Goal: Information Seeking & Learning: Learn about a topic

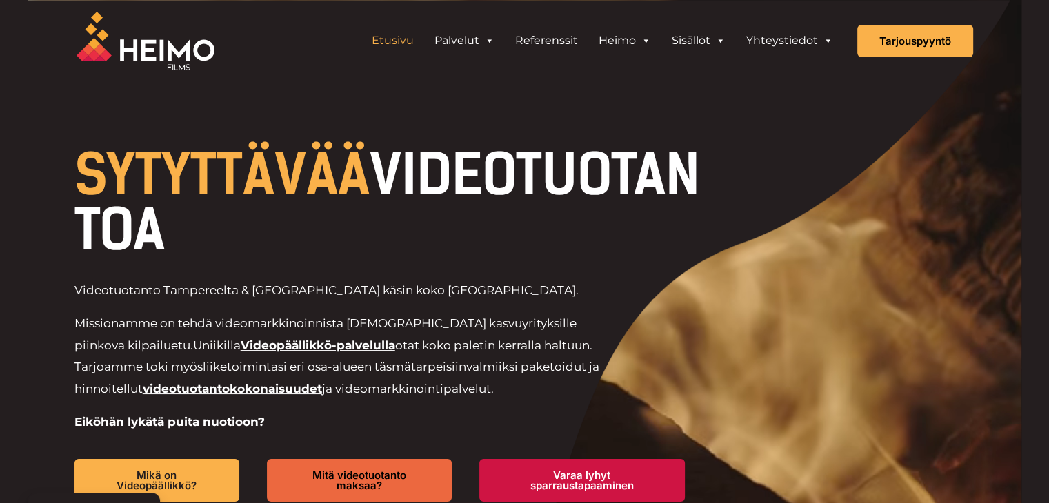
click at [592, 330] on p "Missionamme on tehdä videomarkkinoinnista suomalaisille kasvuyrityksille piinko…" at bounding box center [346, 356] width 544 height 87
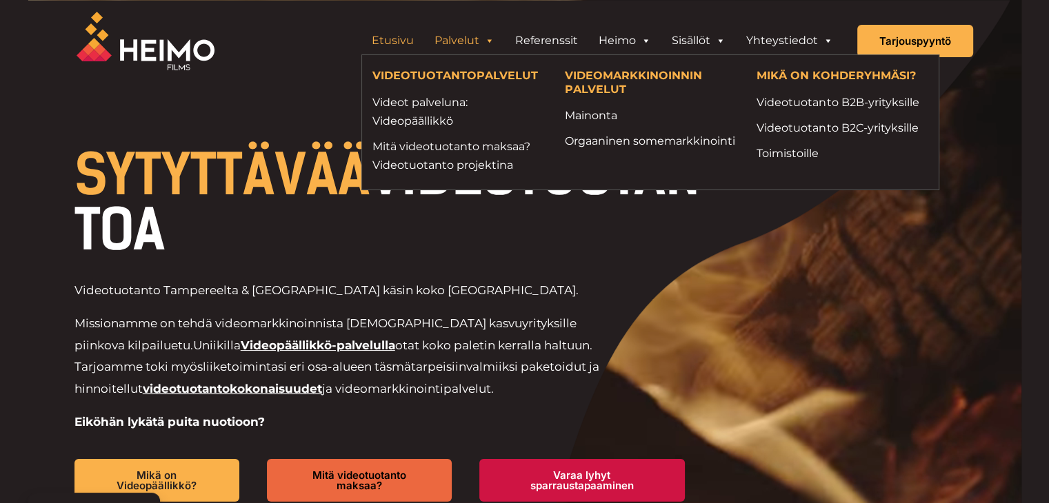
click at [486, 45] on span "Header Widget 1" at bounding box center [488, 41] width 11 height 28
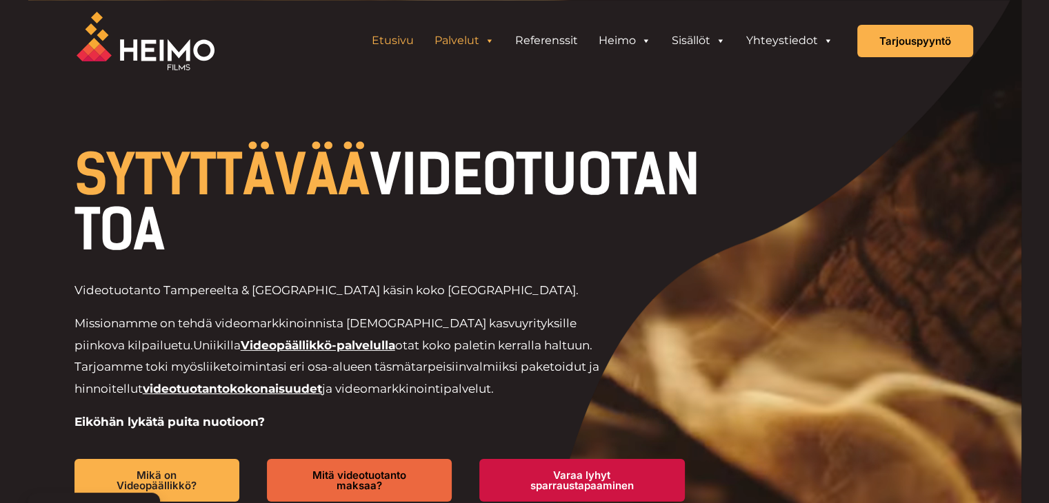
click at [482, 45] on link "Palvelut" at bounding box center [464, 41] width 81 height 28
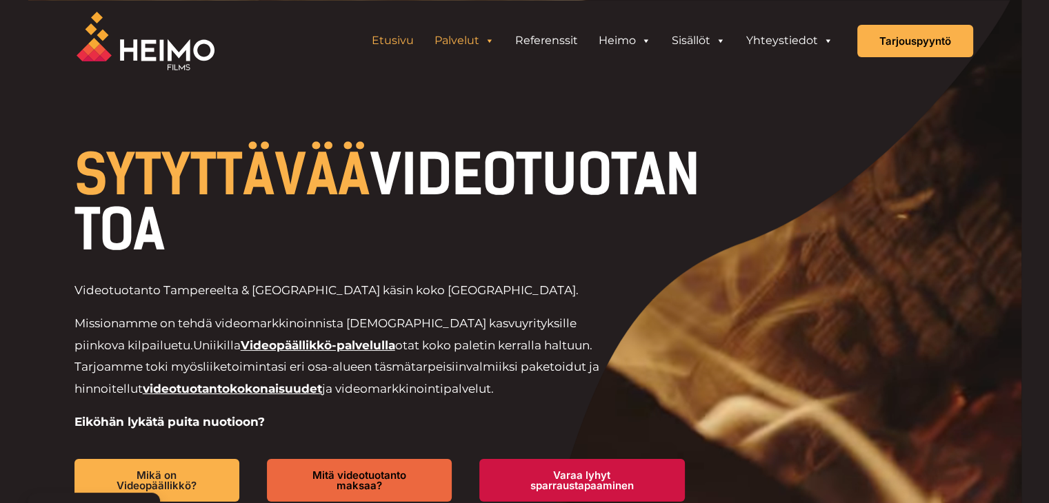
click at [469, 42] on link "Palvelut" at bounding box center [464, 41] width 81 height 28
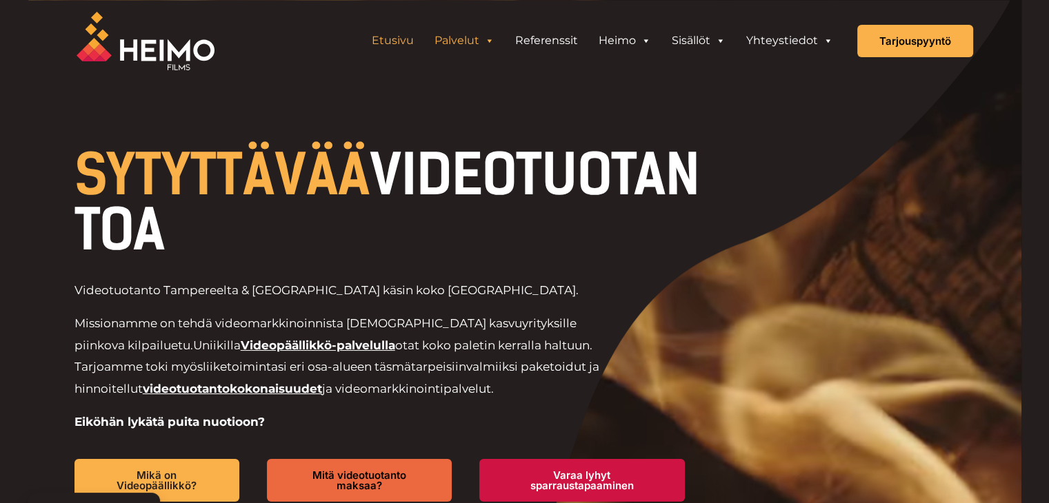
click at [469, 42] on link "Palvelut" at bounding box center [464, 41] width 81 height 28
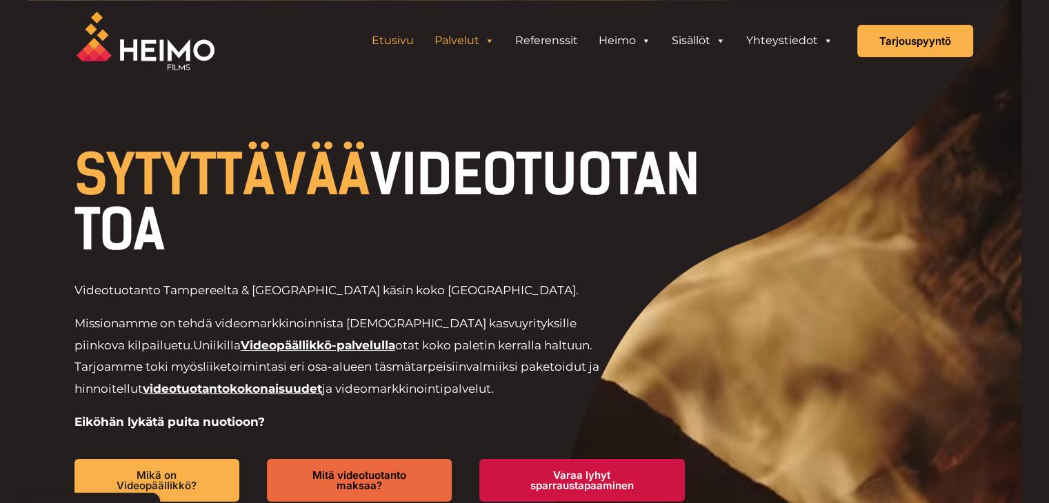
click at [491, 41] on span "Header Widget 1" at bounding box center [488, 41] width 11 height 28
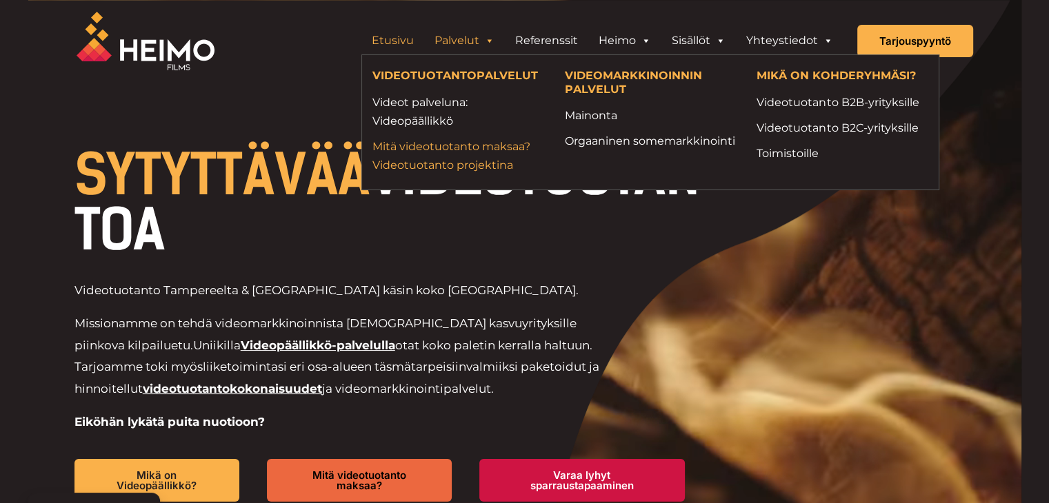
click at [452, 163] on link "Mitä videotuotanto maksaa? Videotuotanto projektina" at bounding box center [458, 155] width 172 height 37
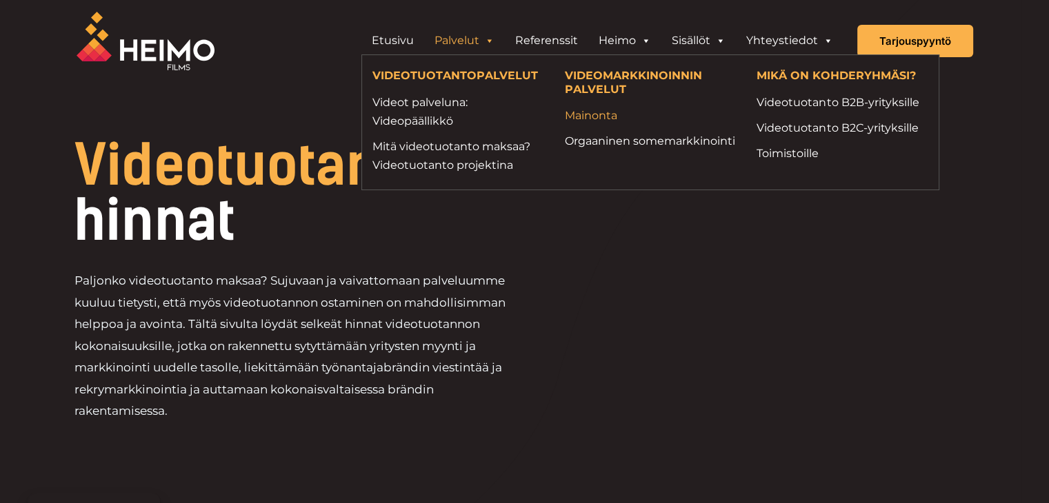
click at [577, 115] on link "Mainonta" at bounding box center [650, 115] width 172 height 19
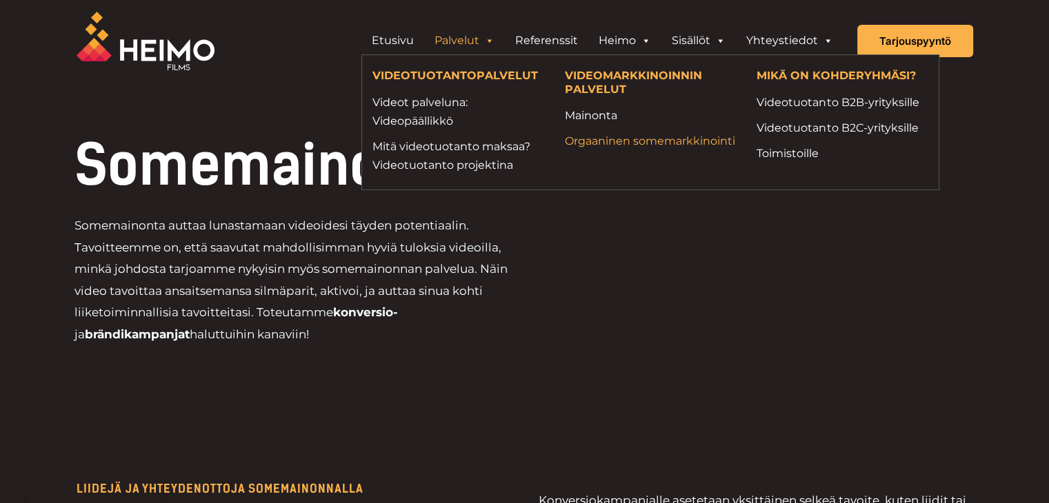
click at [583, 144] on link "Orgaaninen somemarkkinointi" at bounding box center [650, 141] width 172 height 19
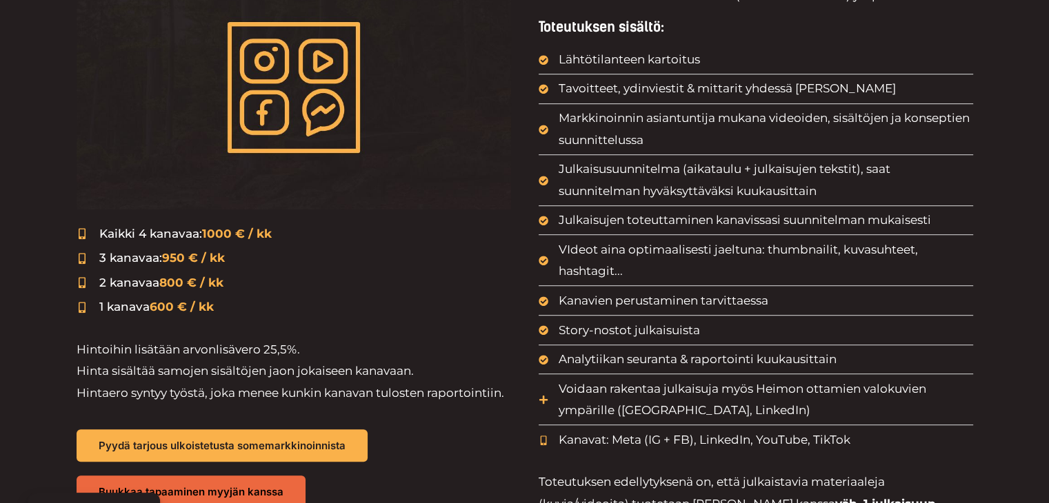
scroll to position [758, 0]
